Goal: Task Accomplishment & Management: Use online tool/utility

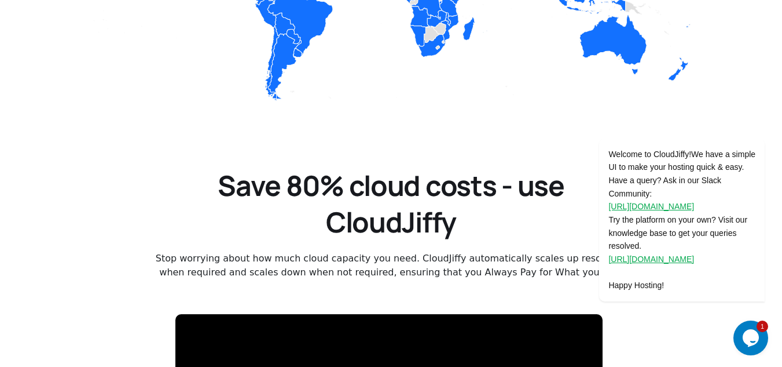
scroll to position [1615, 0]
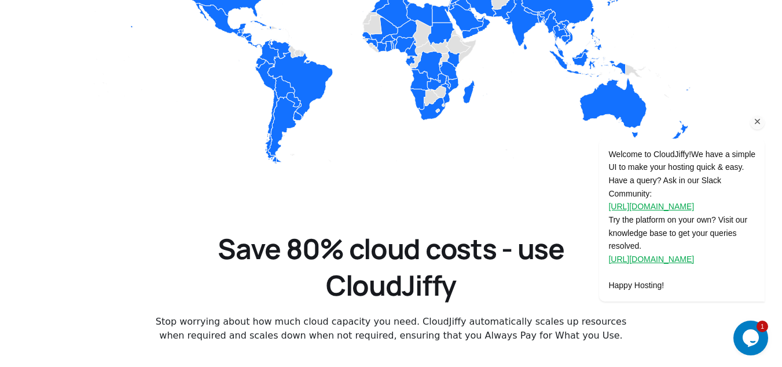
click at [761, 123] on icon "Chat attention grabber" at bounding box center [758, 121] width 10 height 10
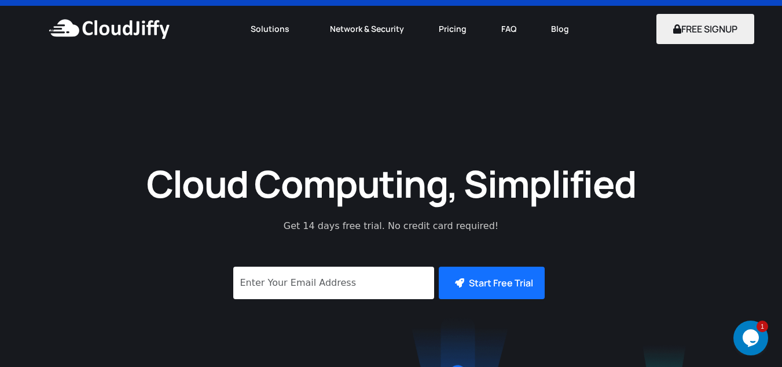
scroll to position [0, 0]
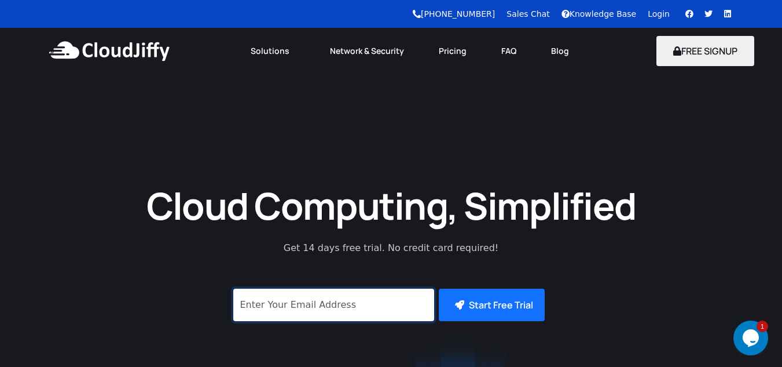
click at [301, 317] on input "signup" at bounding box center [333, 304] width 201 height 32
click at [333, 321] on input "signup" at bounding box center [333, 304] width 201 height 32
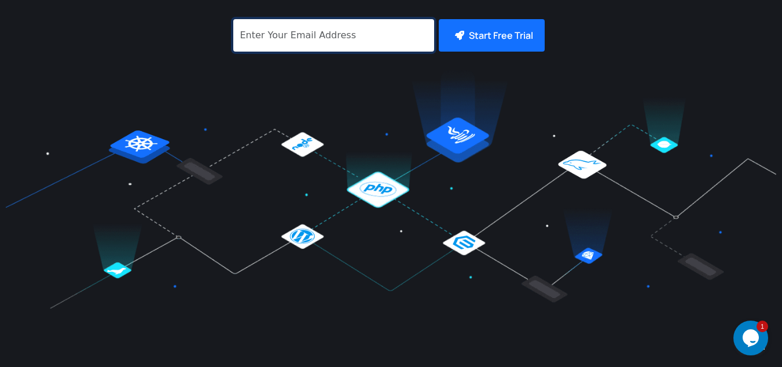
scroll to position [290, 0]
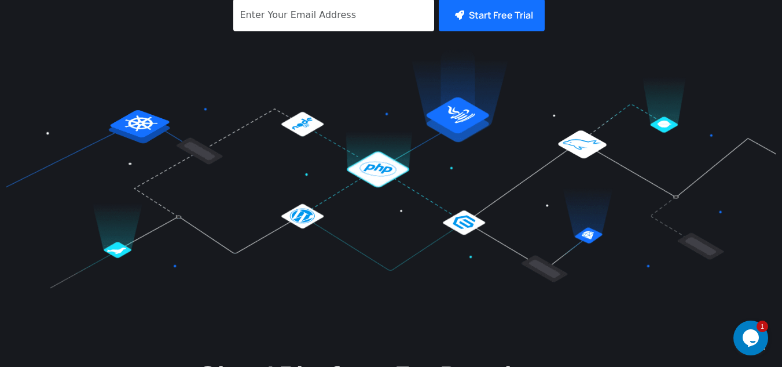
click at [47, 146] on img at bounding box center [391, 167] width 771 height 242
click at [148, 141] on img at bounding box center [391, 167] width 771 height 242
click at [307, 142] on img at bounding box center [391, 167] width 771 height 242
click at [344, 21] on input "signup" at bounding box center [333, 15] width 201 height 32
click at [346, 75] on img at bounding box center [391, 167] width 771 height 242
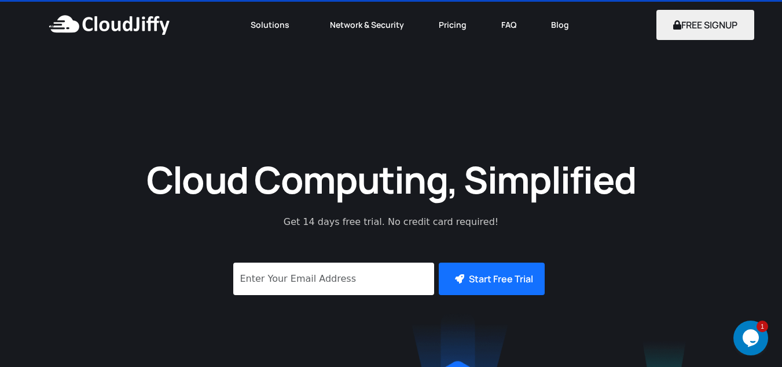
scroll to position [0, 0]
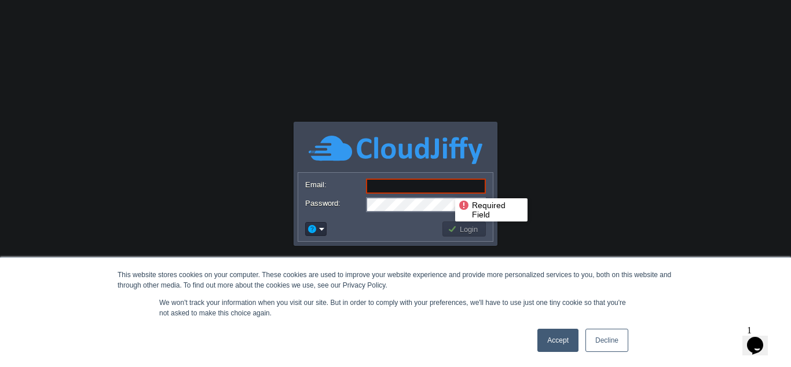
paste input "[DOMAIN_NAME][EMAIL_ADDRESS][DOMAIN_NAME]"
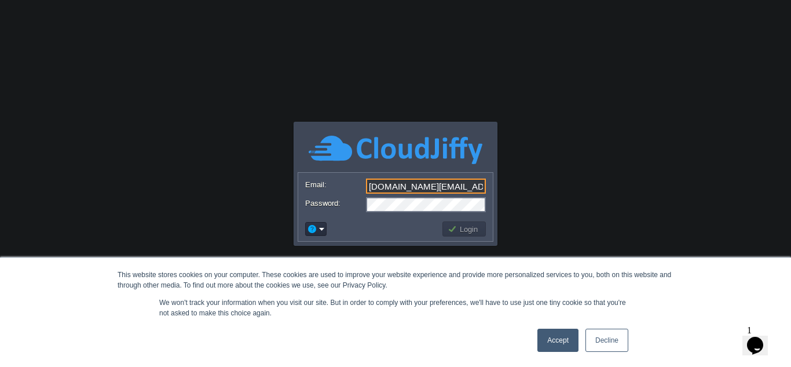
type input "[DOMAIN_NAME][EMAIL_ADDRESS][DOMAIN_NAME]"
click at [456, 228] on button "Login" at bounding box center [465, 229] width 34 height 10
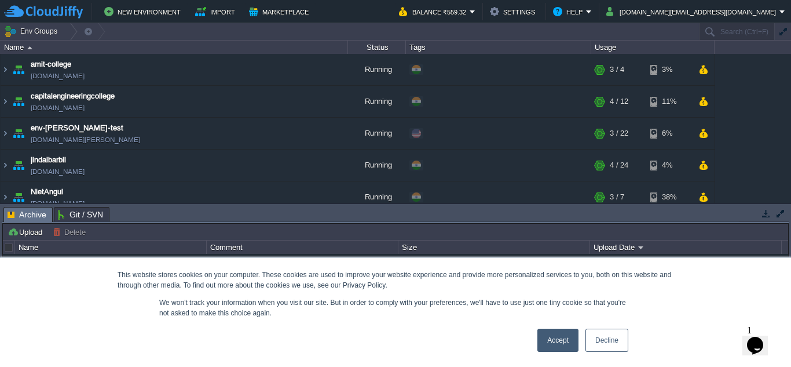
drag, startPoint x: 475, startPoint y: 222, endPoint x: 487, endPoint y: 292, distance: 71.6
click at [487, 292] on body "New Environment Import Marketplace Bonus ₹0.00 Upgrade Account Balance ₹559.32 …" at bounding box center [395, 183] width 791 height 367
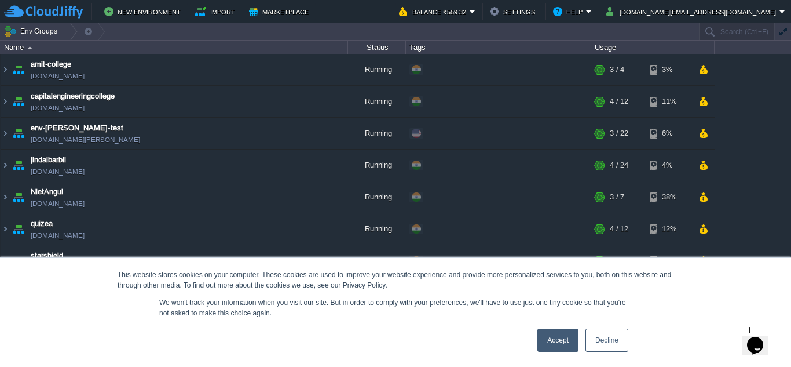
click at [563, 338] on link "Accept" at bounding box center [557, 339] width 41 height 23
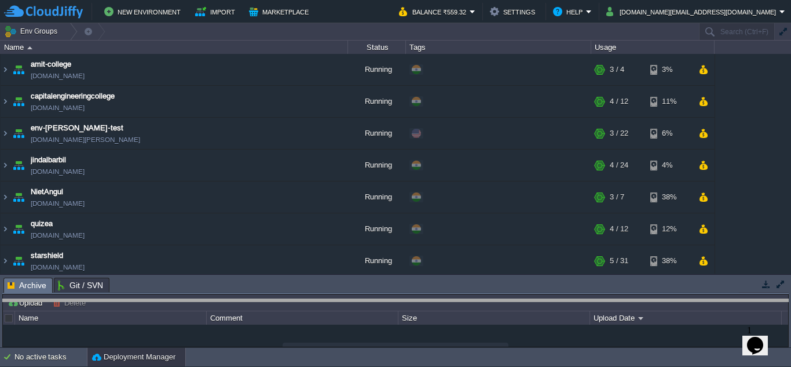
drag, startPoint x: 520, startPoint y: 293, endPoint x: 520, endPoint y: 314, distance: 21.4
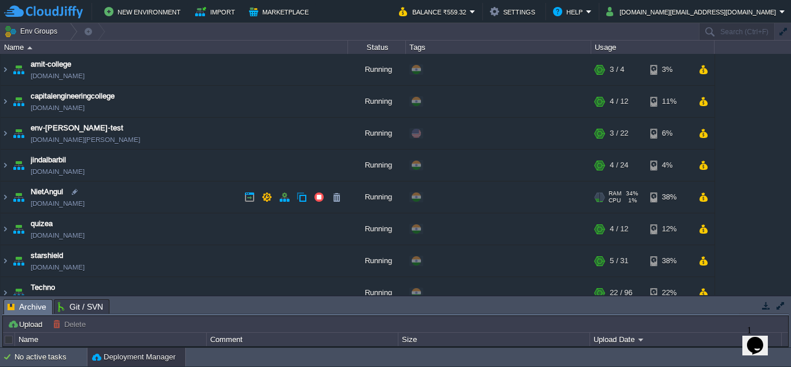
scroll to position [58, 0]
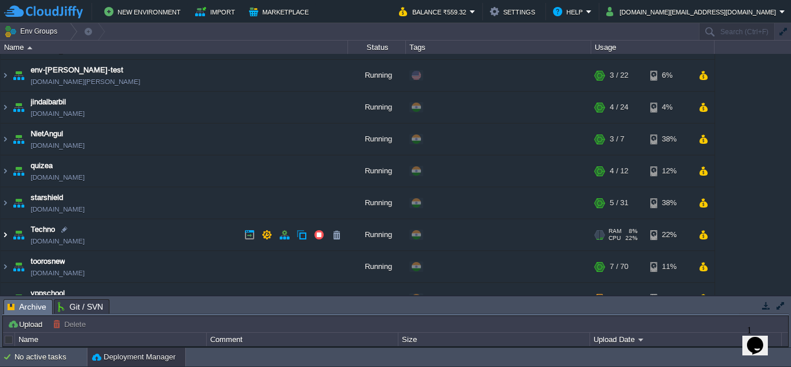
click at [6, 234] on img at bounding box center [5, 234] width 9 height 31
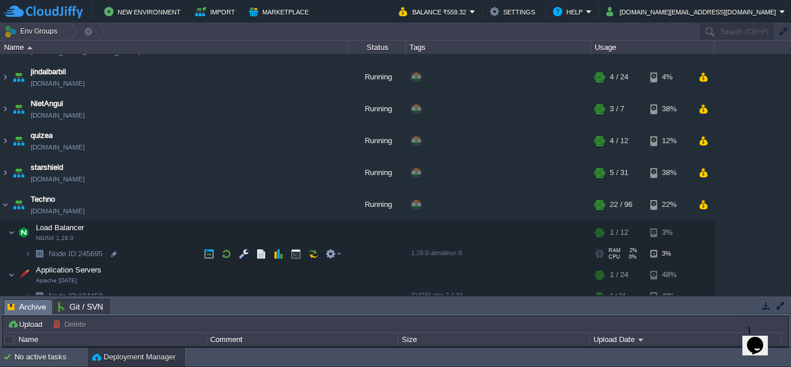
scroll to position [174, 0]
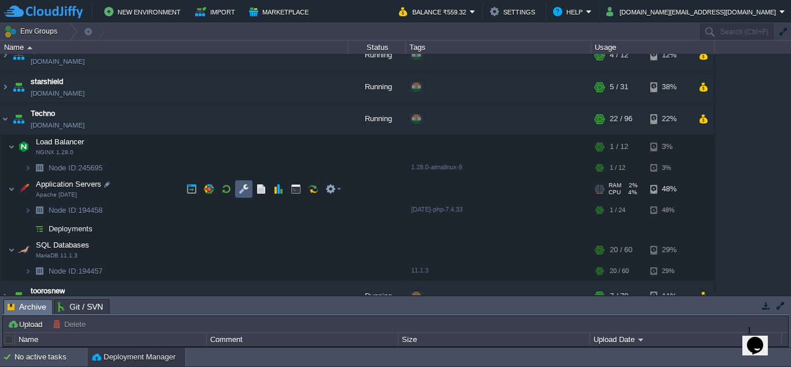
click at [246, 191] on button "button" at bounding box center [244, 189] width 10 height 10
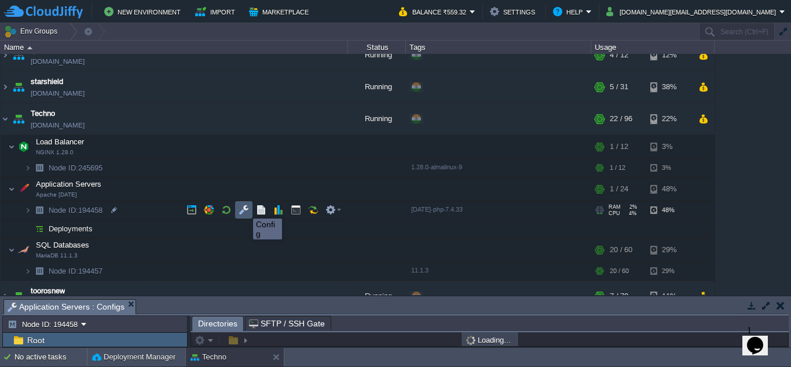
click at [244, 208] on button "button" at bounding box center [244, 209] width 10 height 10
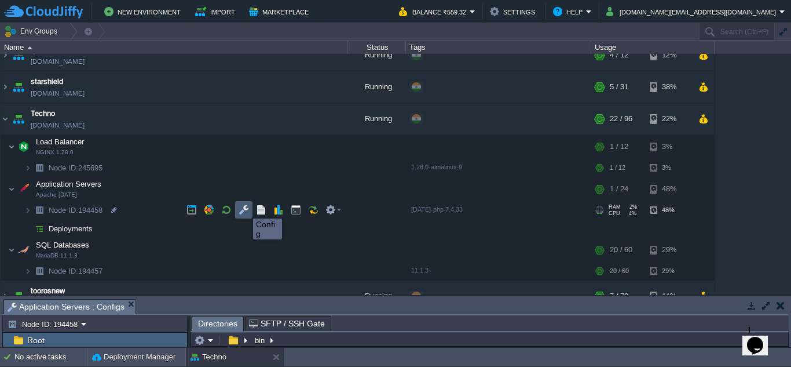
scroll to position [2, 0]
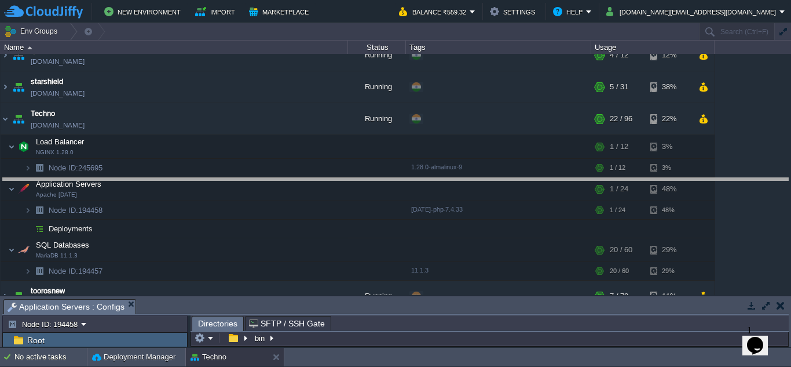
drag, startPoint x: 389, startPoint y: 314, endPoint x: 408, endPoint y: 192, distance: 123.7
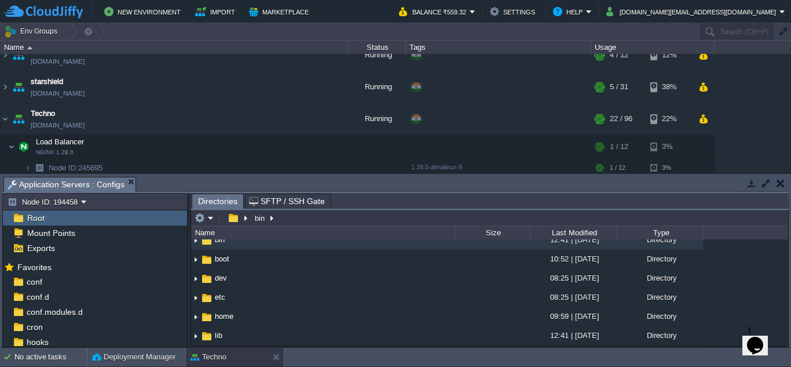
scroll to position [0, 0]
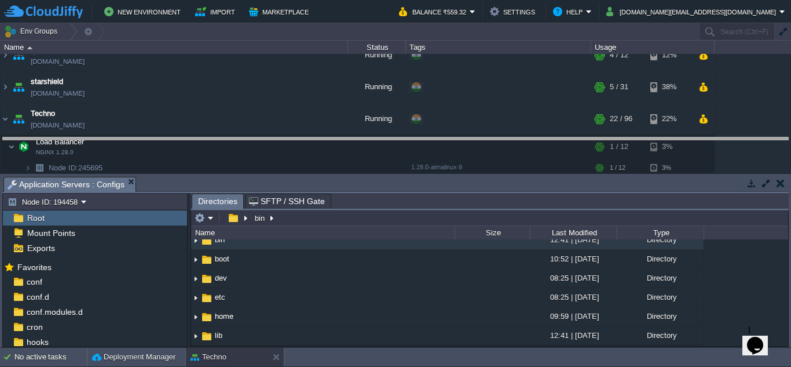
drag, startPoint x: 417, startPoint y: 192, endPoint x: 422, endPoint y: 153, distance: 39.7
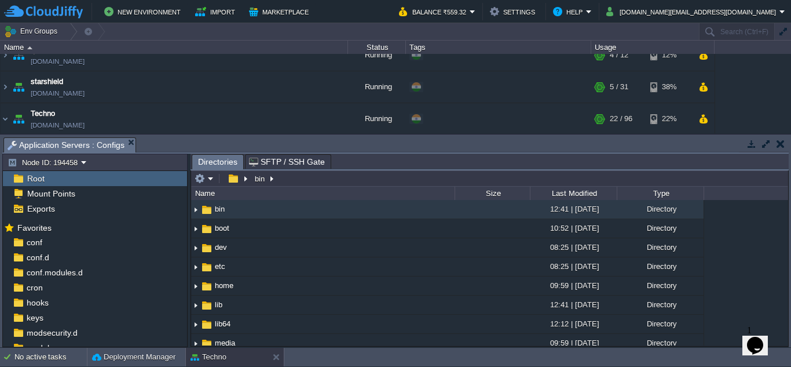
click at [21, 178] on img at bounding box center [18, 178] width 13 height 15
click at [36, 178] on span "Root" at bounding box center [35, 178] width 21 height 10
click at [27, 178] on span "Root" at bounding box center [35, 178] width 21 height 10
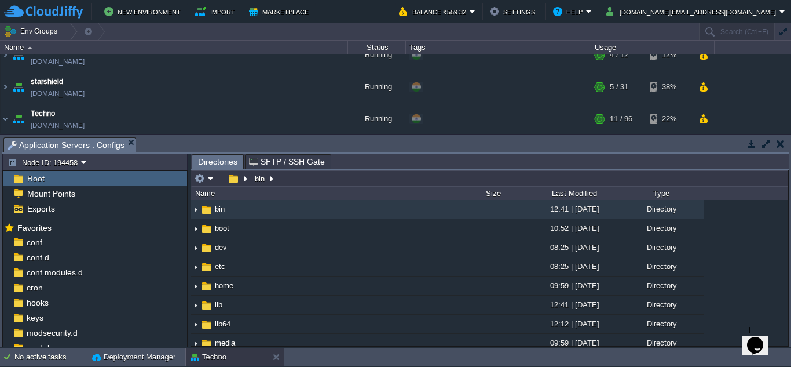
click at [28, 178] on span "Root" at bounding box center [35, 178] width 21 height 10
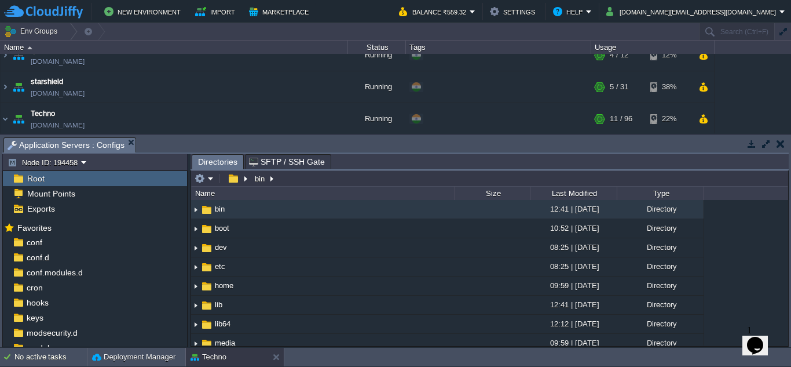
click at [17, 177] on img at bounding box center [18, 178] width 13 height 15
click at [28, 177] on span "Root" at bounding box center [35, 178] width 21 height 10
click at [42, 177] on span "Root" at bounding box center [35, 178] width 21 height 10
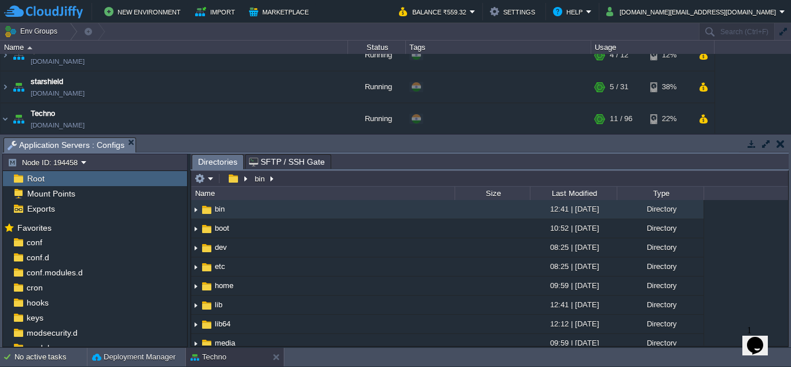
click at [42, 177] on span "Root" at bounding box center [35, 178] width 21 height 10
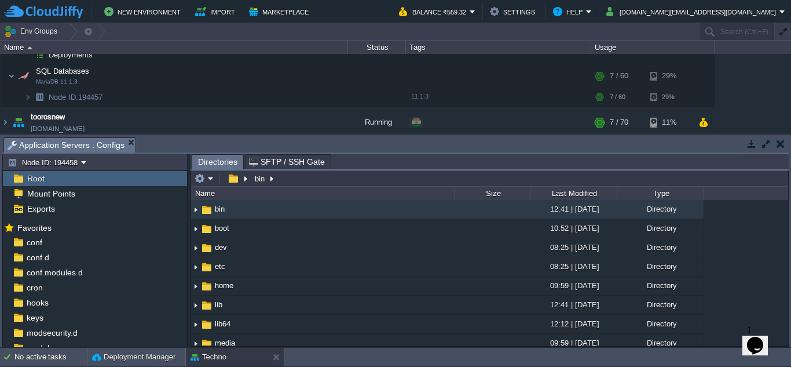
click at [34, 181] on span "Root" at bounding box center [35, 178] width 21 height 10
click at [35, 180] on span "Root" at bounding box center [35, 178] width 21 height 10
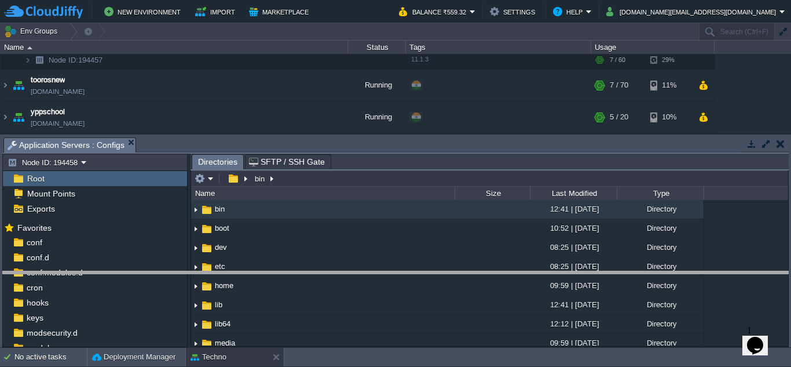
drag, startPoint x: 504, startPoint y: 153, endPoint x: 507, endPoint y: 287, distance: 133.8
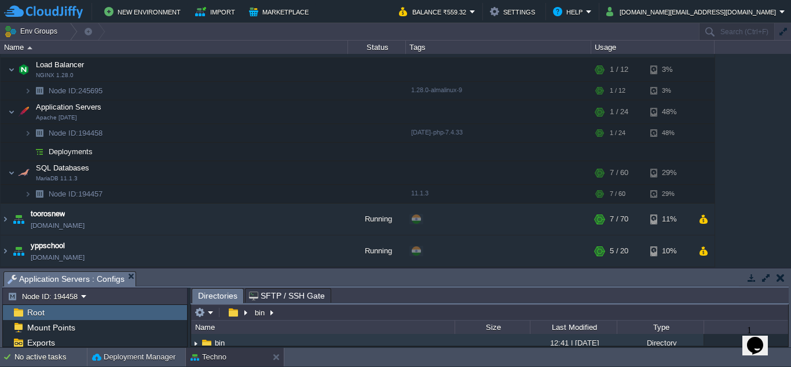
scroll to position [251, 0]
click at [782, 279] on button "button" at bounding box center [780, 277] width 8 height 10
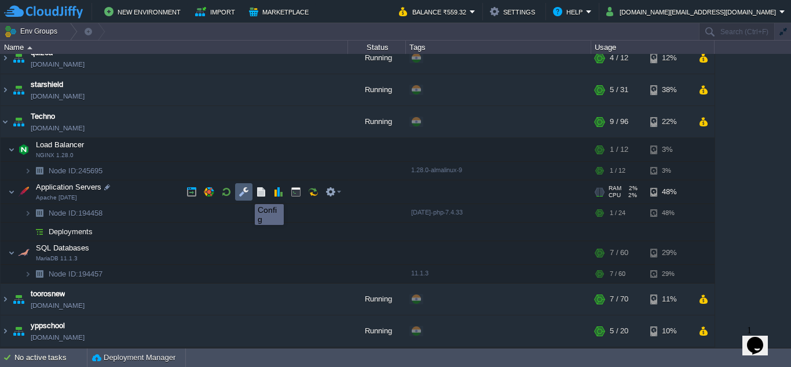
click at [246, 192] on button "button" at bounding box center [244, 191] width 10 height 10
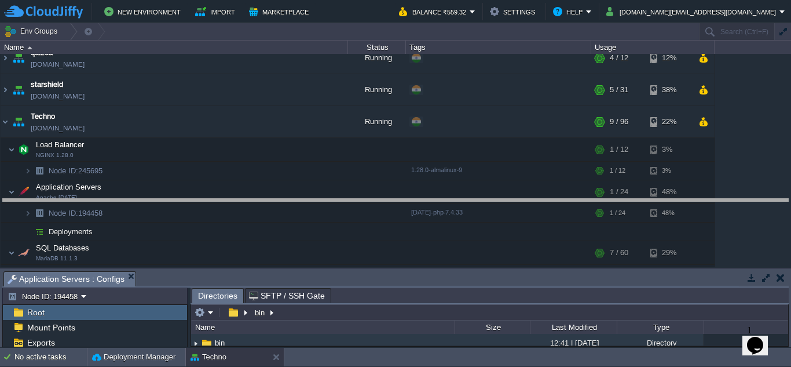
scroll to position [2, 0]
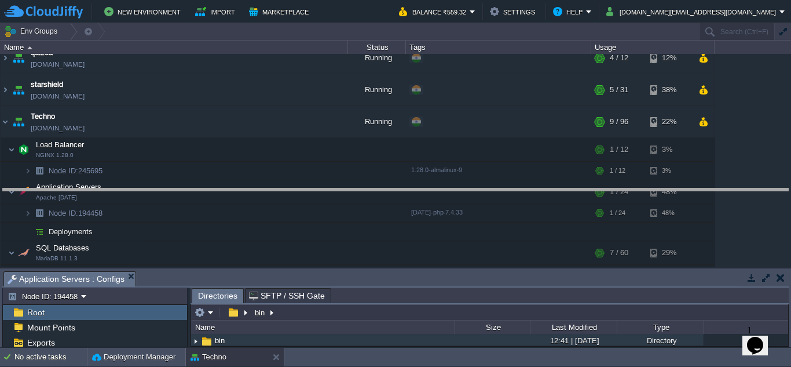
drag, startPoint x: 267, startPoint y: 287, endPoint x: 305, endPoint y: 204, distance: 91.0
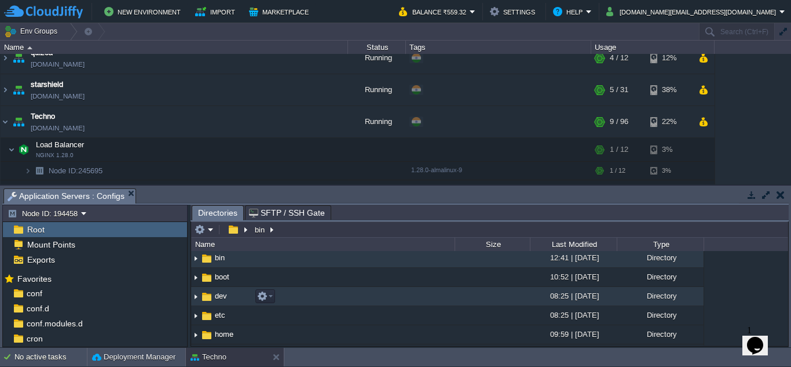
scroll to position [0, 0]
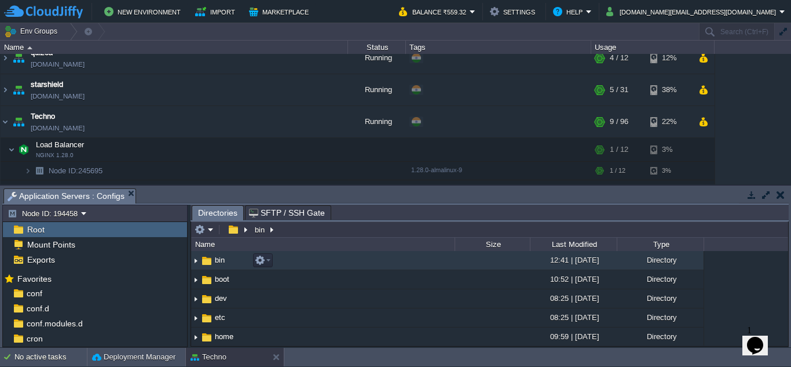
click at [195, 260] on img at bounding box center [195, 260] width 9 height 18
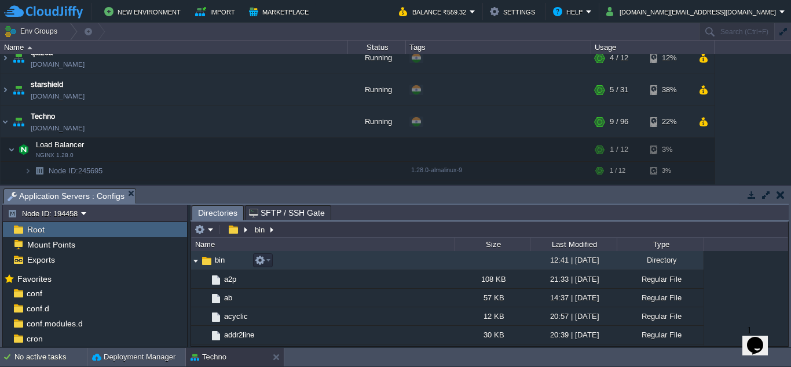
click at [195, 259] on img at bounding box center [195, 260] width 9 height 18
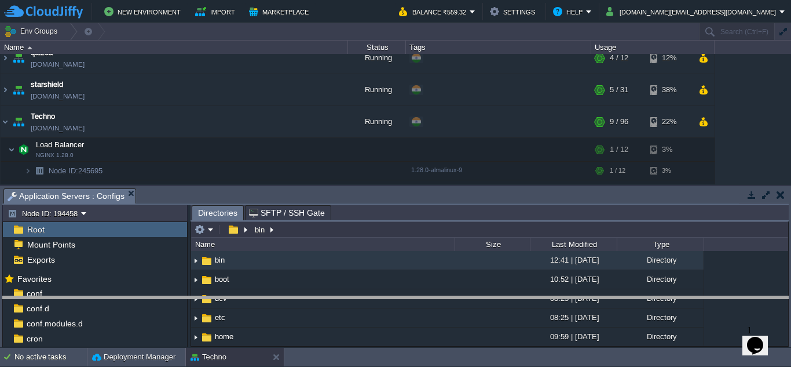
drag, startPoint x: 342, startPoint y: 204, endPoint x: 361, endPoint y: 310, distance: 107.8
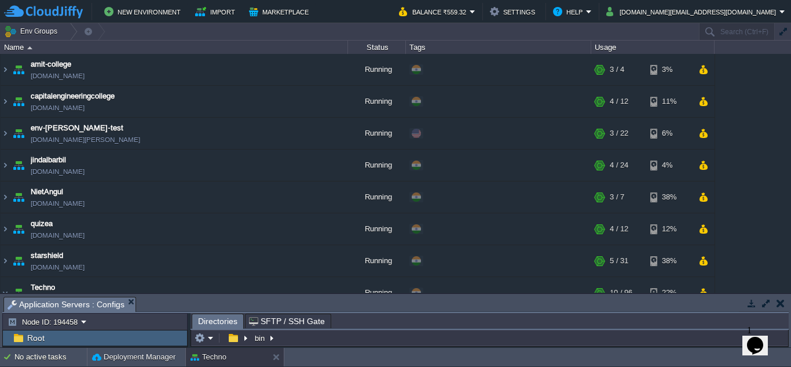
click at [778, 303] on button "button" at bounding box center [780, 303] width 8 height 10
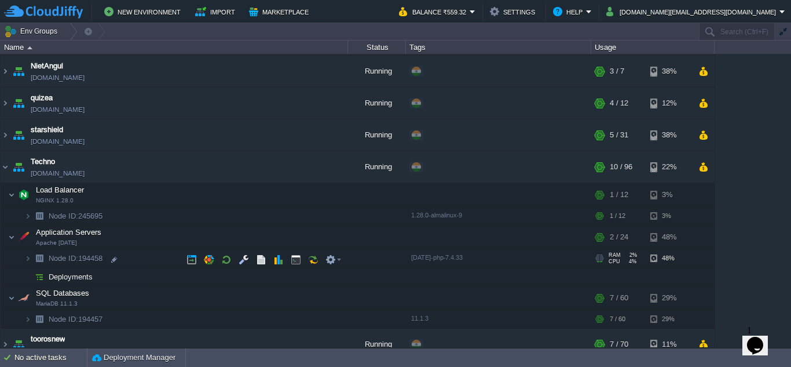
scroll to position [171, 0]
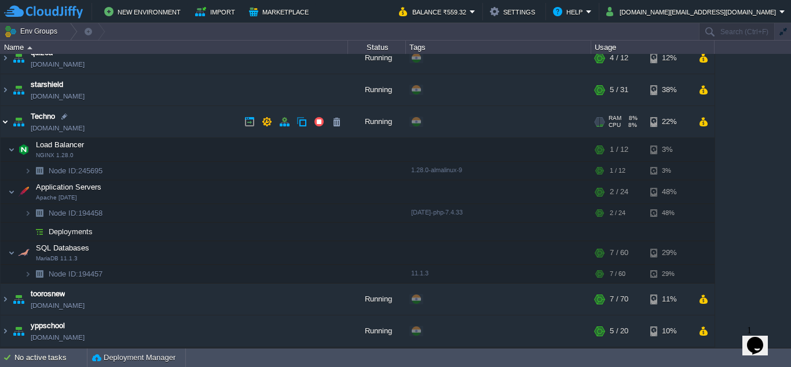
click at [3, 122] on img at bounding box center [5, 121] width 9 height 31
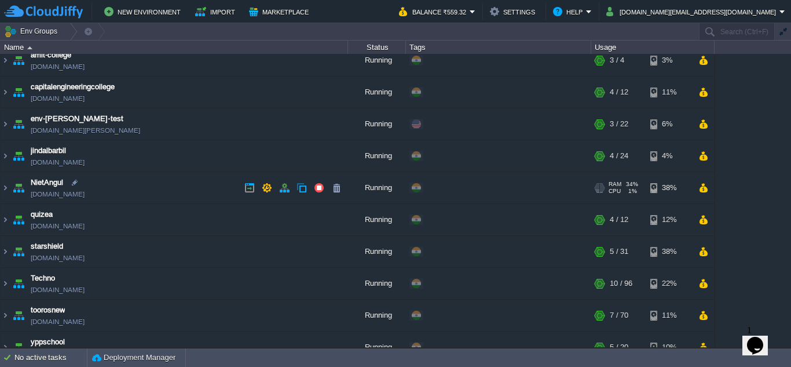
scroll to position [0, 0]
